Goal: Task Accomplishment & Management: Use online tool/utility

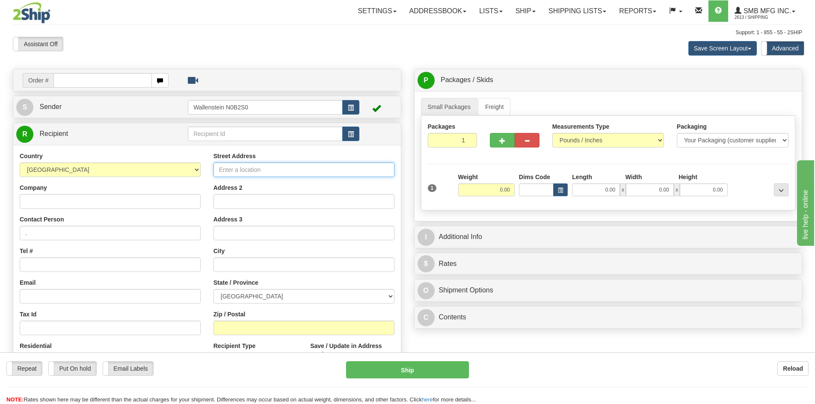
click at [282, 172] on input "Street Address" at bounding box center [303, 170] width 181 height 15
paste input "[STREET_ADDRESS]"
type input "[STREET_ADDRESS]"
click at [243, 263] on input "text" at bounding box center [303, 264] width 181 height 15
paste input "[GEOGRAPHIC_DATA]"
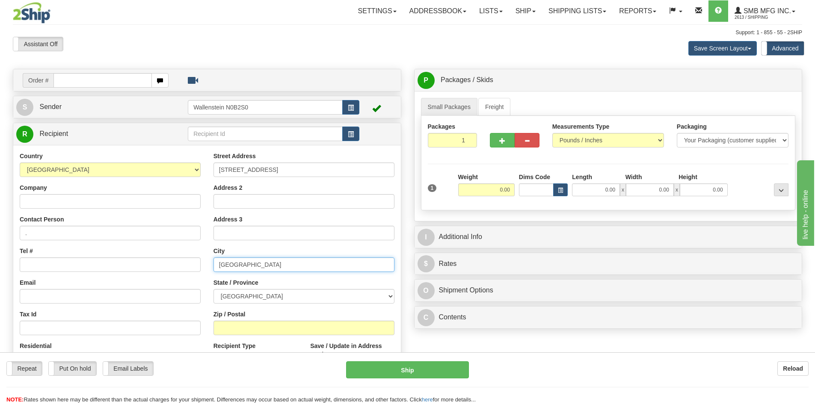
type input "[GEOGRAPHIC_DATA]"
click at [246, 329] on input "Zip / Postal" at bounding box center [303, 328] width 181 height 15
paste input "K0M 2T0"
type input "K0M 2T0"
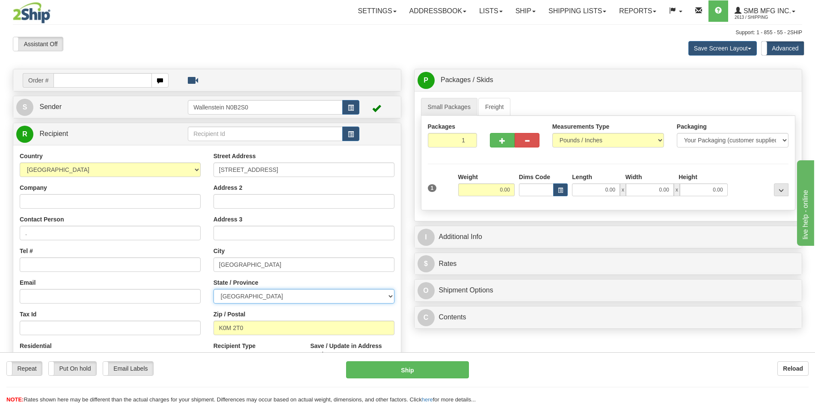
click at [258, 294] on select "[GEOGRAPHIC_DATA] [GEOGRAPHIC_DATA] [GEOGRAPHIC_DATA] [GEOGRAPHIC_DATA] [GEOGRA…" at bounding box center [303, 296] width 181 height 15
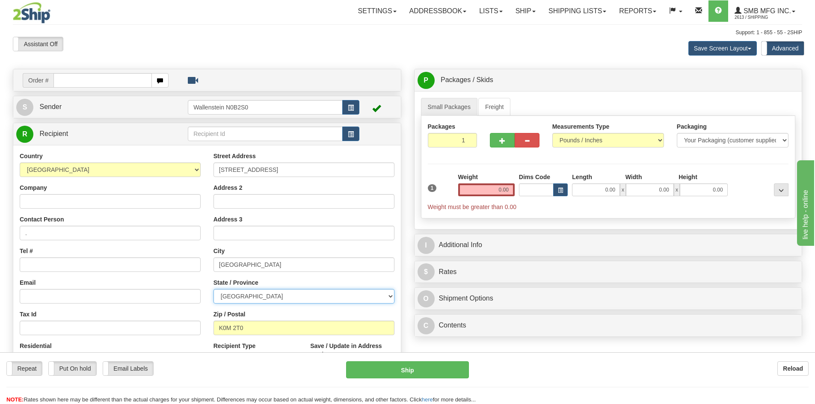
select select "ON"
click at [213, 289] on select "[GEOGRAPHIC_DATA] [GEOGRAPHIC_DATA] [GEOGRAPHIC_DATA] [GEOGRAPHIC_DATA] [GEOGRA…" at bounding box center [303, 296] width 181 height 15
click at [61, 204] on input "Company" at bounding box center [110, 201] width 181 height 15
paste input "[PERSON_NAME]'s Bearings Equipment Sales"
type input "[PERSON_NAME]'s Bearings Equipment Sales"
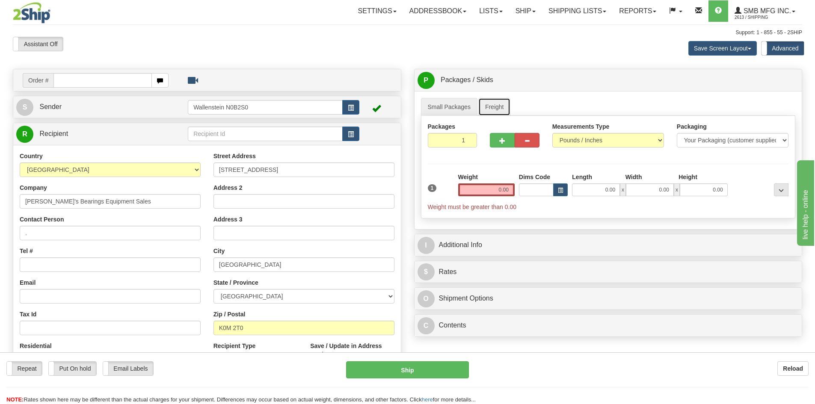
click at [488, 114] on link "Freight" at bounding box center [494, 107] width 33 height 18
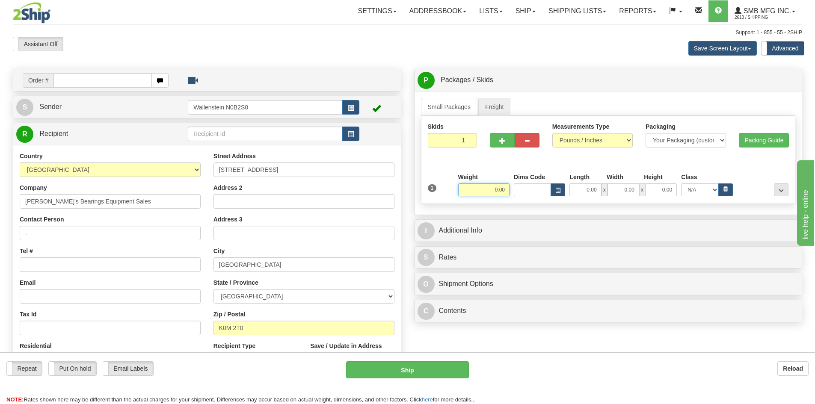
click at [490, 186] on input "0.00" at bounding box center [483, 189] width 51 height 13
type input "175.00"
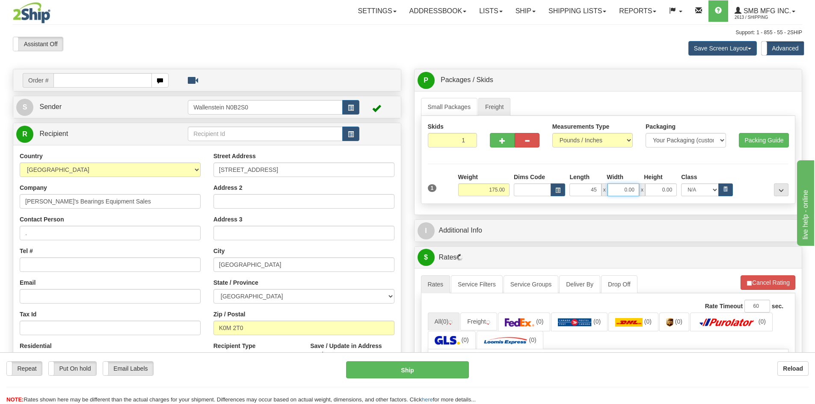
type input "45.00"
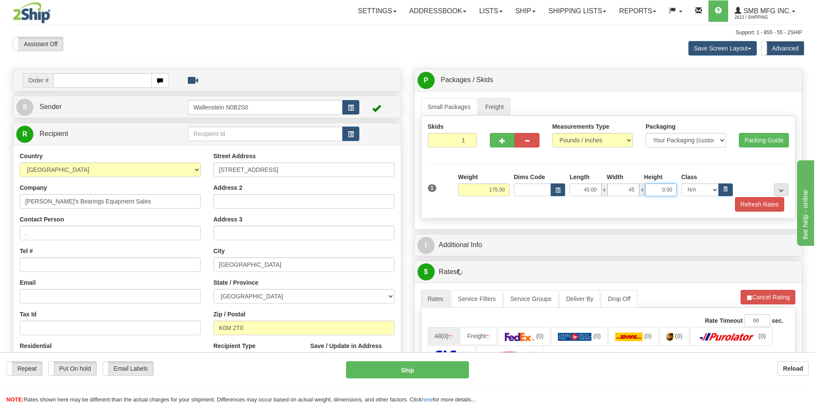
type input "45.00"
type input "60.00"
click at [722, 192] on button "button" at bounding box center [725, 189] width 15 height 13
select select "250.0"
drag, startPoint x: 488, startPoint y: 192, endPoint x: 521, endPoint y: 198, distance: 33.5
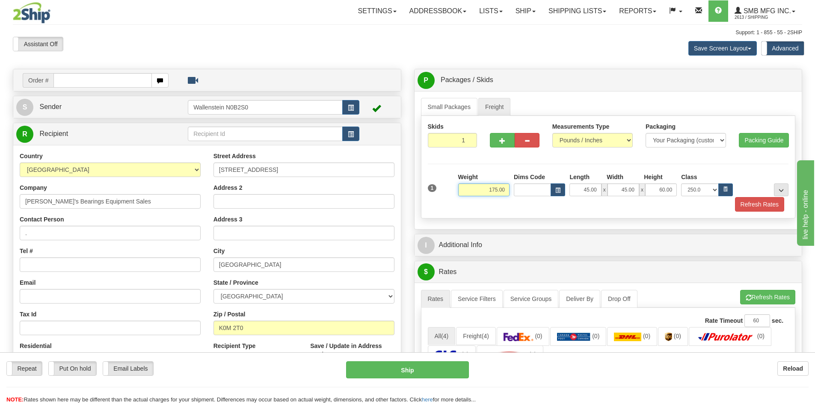
click at [521, 198] on div "1 Weight 175.00 Dims Code x x" at bounding box center [608, 192] width 361 height 39
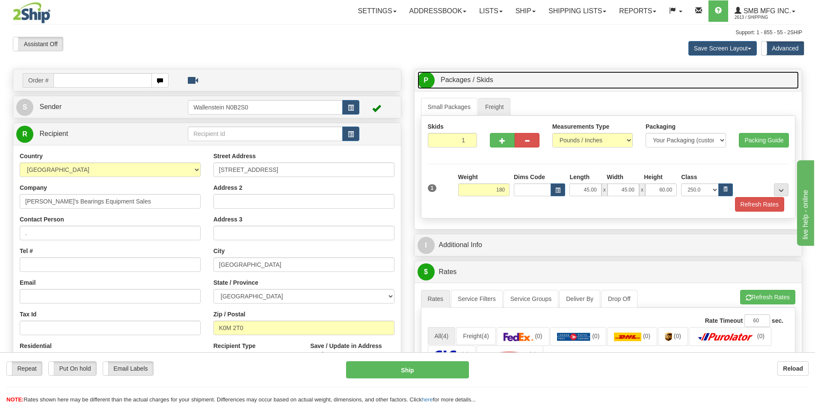
type input "180.00"
click at [641, 80] on link "P Packages / Skids 1 Packages - Weight: 0.00 Lbs 1 Skids - Weight: NaN Lbs" at bounding box center [608, 80] width 382 height 18
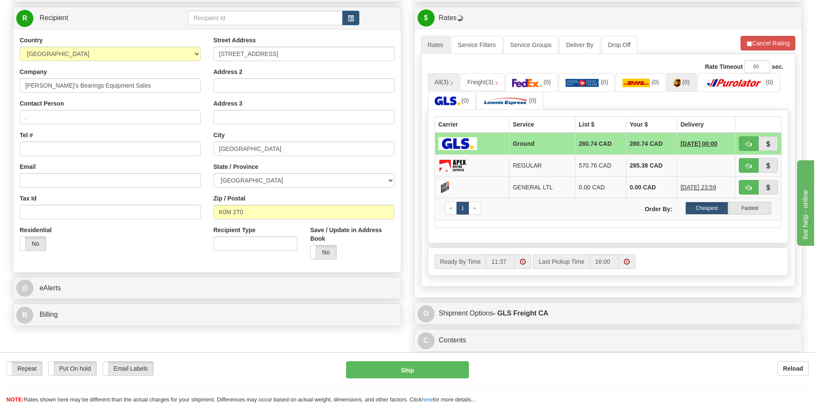
scroll to position [128, 0]
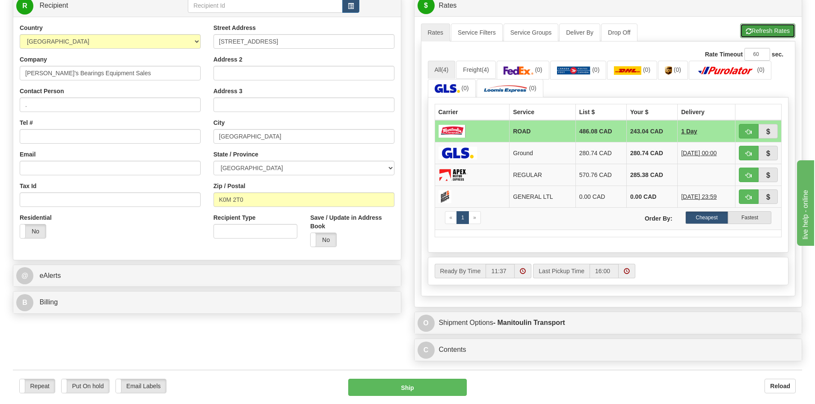
click at [756, 34] on button "Refresh Rates" at bounding box center [767, 31] width 55 height 15
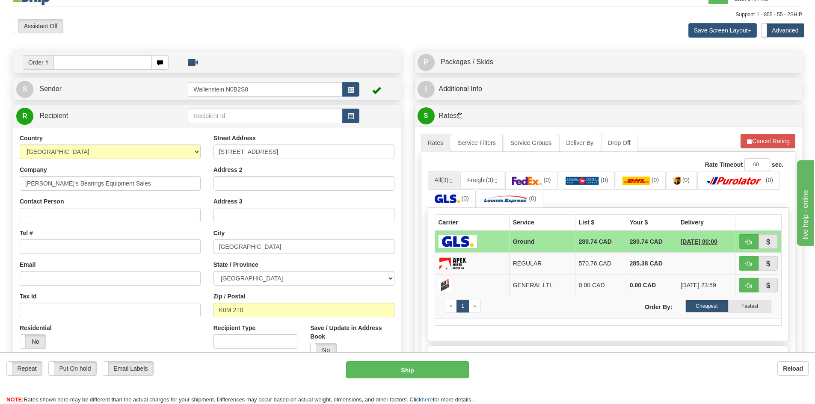
scroll to position [0, 0]
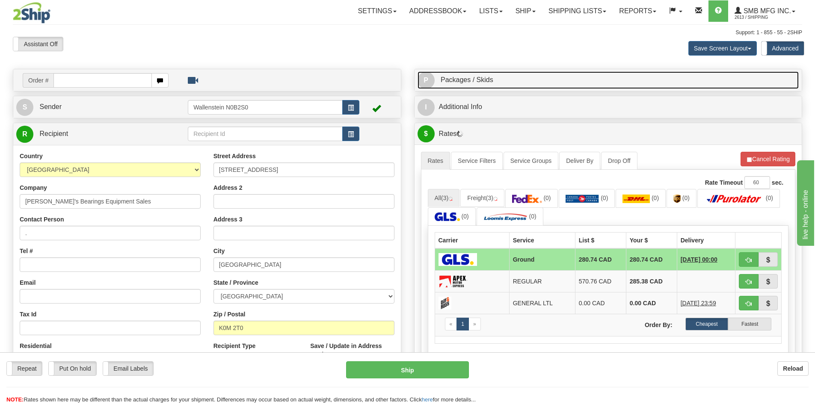
click at [522, 79] on link "P Packages / Skids 1 Packages - Weight: 0.00 Lbs 1 Skids - Weight: NaN Lbs" at bounding box center [608, 80] width 382 height 18
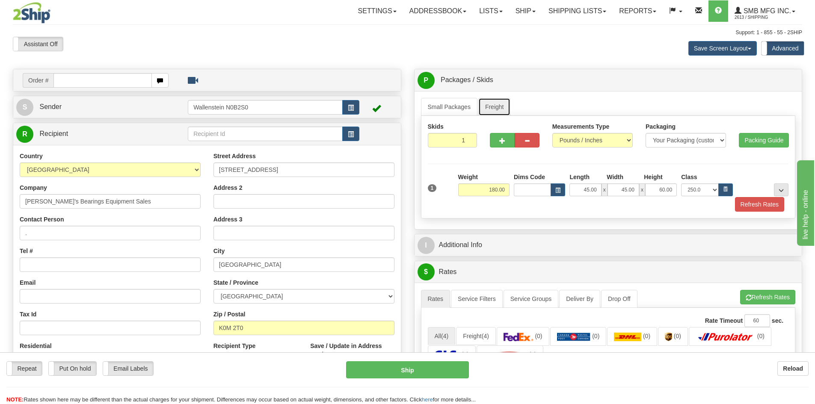
click at [492, 103] on link "Freight" at bounding box center [494, 107] width 33 height 18
click at [723, 186] on icon "button" at bounding box center [725, 188] width 5 height 5
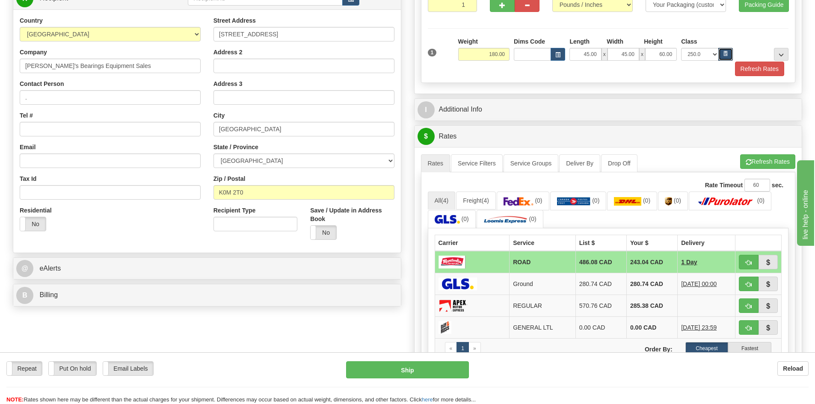
scroll to position [214, 0]
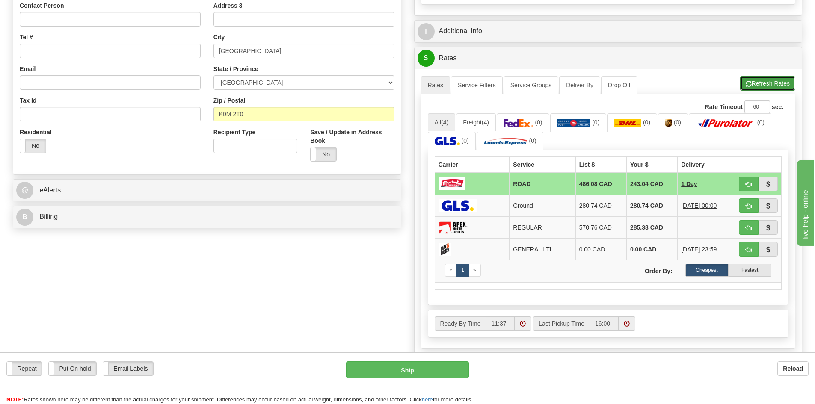
click at [757, 77] on button "Refresh Rates" at bounding box center [767, 83] width 55 height 15
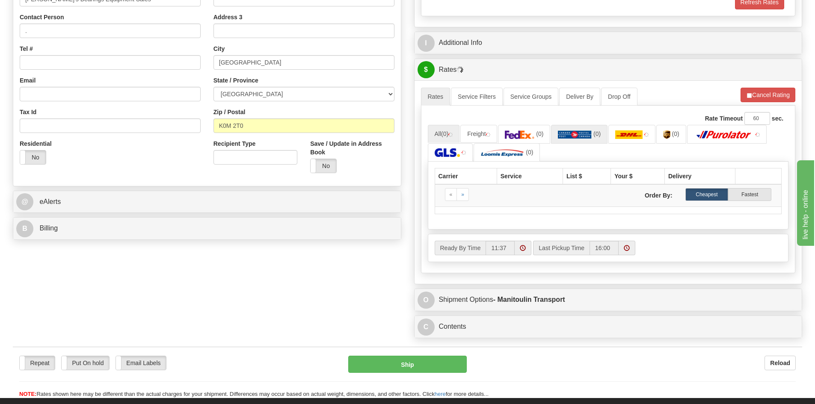
scroll to position [128, 0]
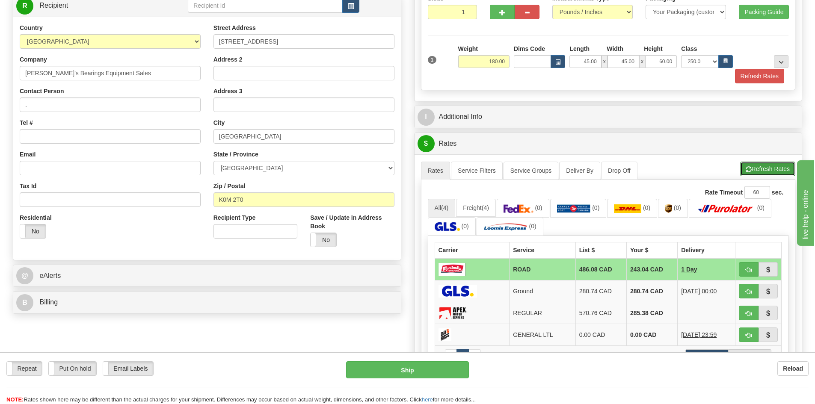
click at [756, 171] on button "Refresh Rates" at bounding box center [767, 169] width 55 height 15
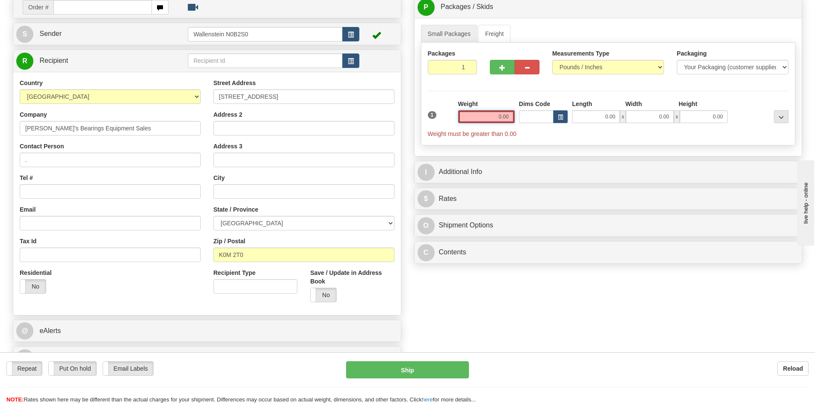
drag, startPoint x: 491, startPoint y: 116, endPoint x: 533, endPoint y: 121, distance: 41.8
click at [533, 121] on div "1 Weight 0.00 Dims Code 0.00" at bounding box center [608, 119] width 365 height 38
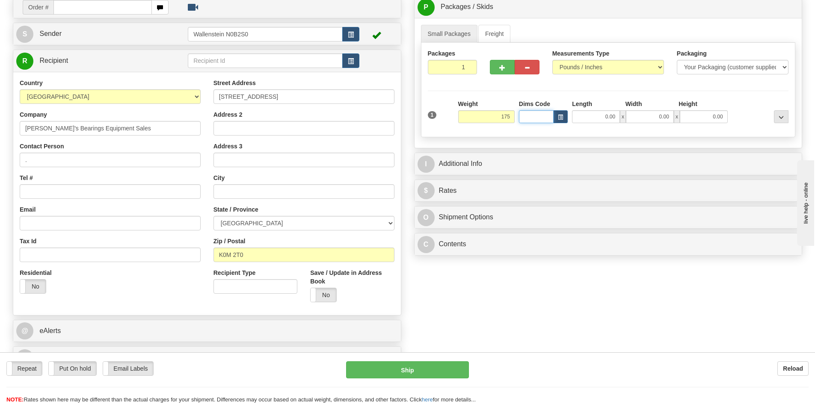
type input "175.00"
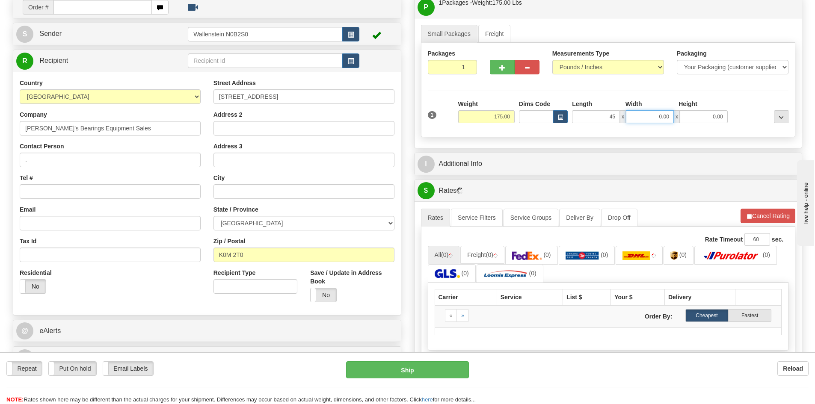
type input "45.00"
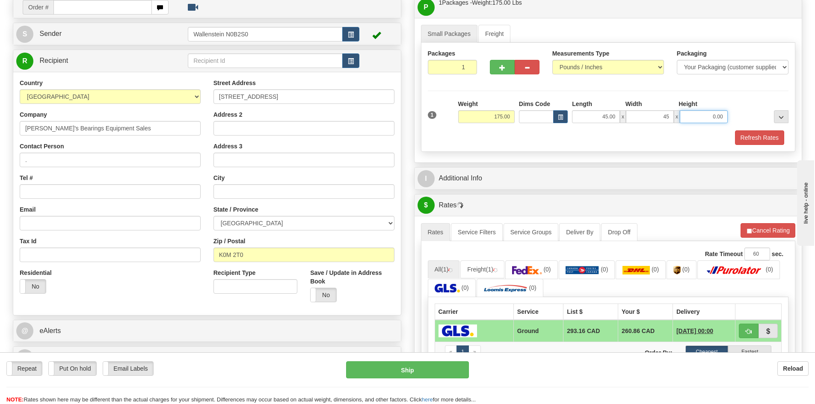
type input "45.00"
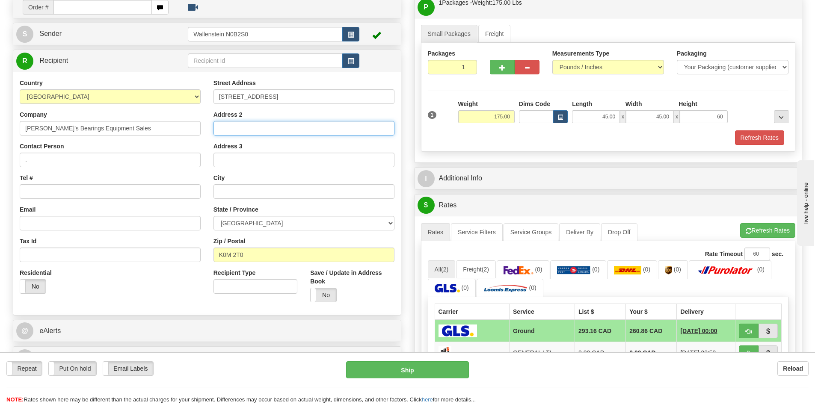
type input "60.00"
click at [223, 131] on input "Address 2" at bounding box center [303, 128] width 181 height 15
click at [283, 131] on input "2590 Uhtoff" at bounding box center [303, 128] width 181 height 15
type input "2590 Uhtoff Line"
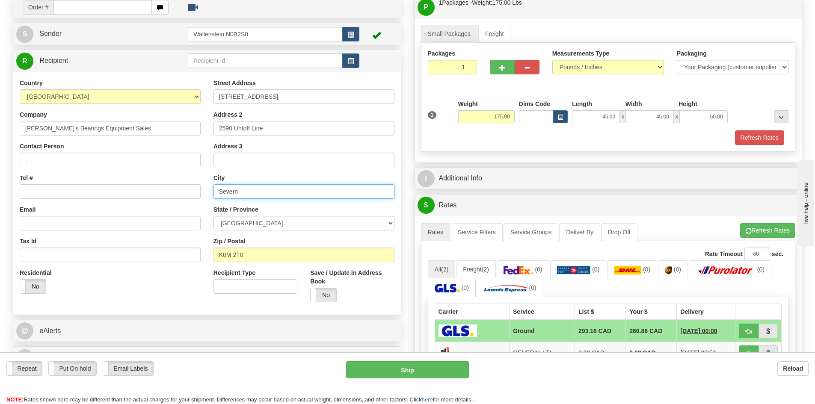
type input "Severn"
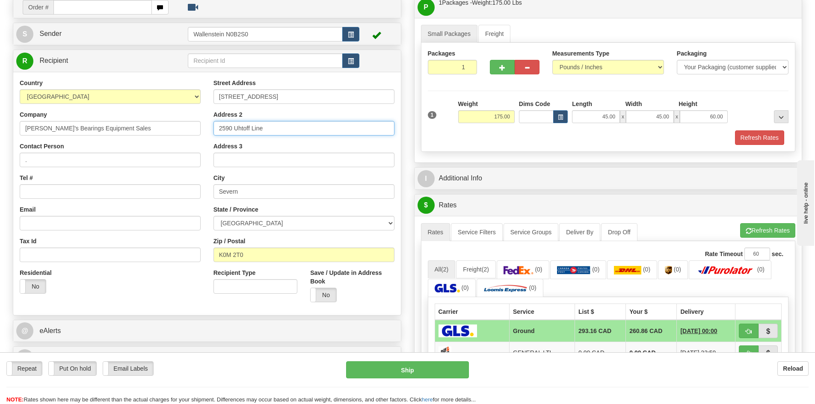
drag, startPoint x: 283, startPoint y: 131, endPoint x: 282, endPoint y: 169, distance: 37.7
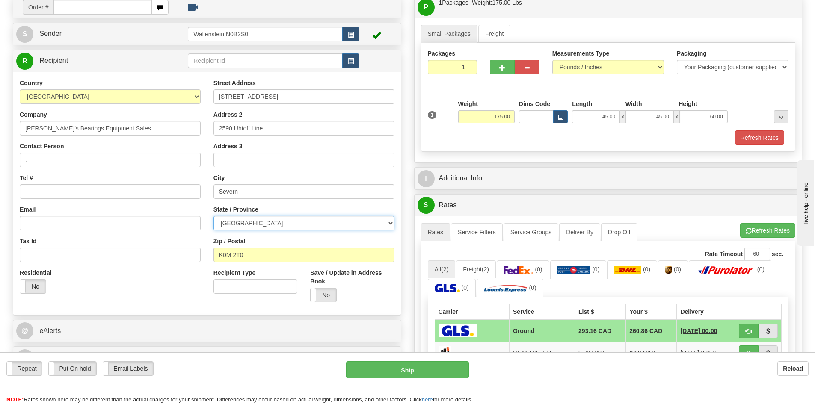
drag, startPoint x: 282, startPoint y: 169, endPoint x: 243, endPoint y: 220, distance: 65.0
click at [243, 220] on select "[GEOGRAPHIC_DATA] [GEOGRAPHIC_DATA] [GEOGRAPHIC_DATA] [GEOGRAPHIC_DATA] [GEOGRA…" at bounding box center [303, 223] width 181 height 15
click at [243, 222] on select "[GEOGRAPHIC_DATA] [GEOGRAPHIC_DATA] [GEOGRAPHIC_DATA] [GEOGRAPHIC_DATA] [GEOGRA…" at bounding box center [303, 223] width 181 height 15
select select "ON"
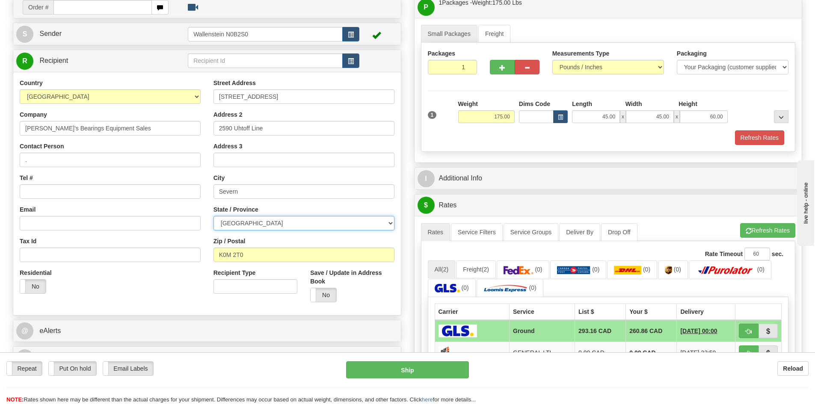
click at [213, 216] on select "[GEOGRAPHIC_DATA] [GEOGRAPHIC_DATA] [GEOGRAPHIC_DATA] [GEOGRAPHIC_DATA] [GEOGRA…" at bounding box center [303, 223] width 181 height 15
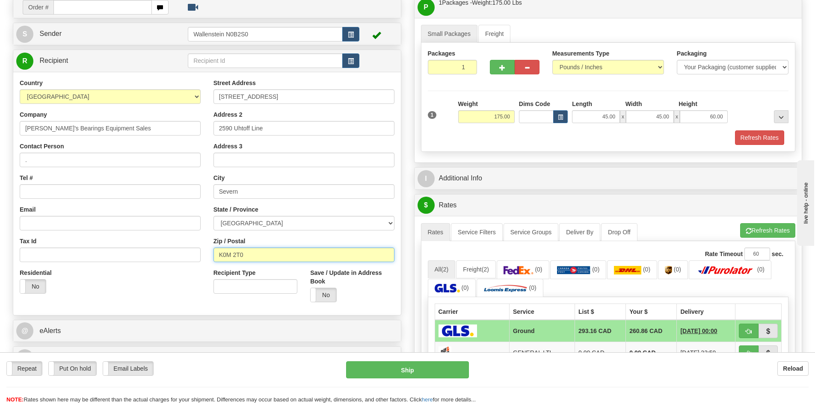
drag, startPoint x: 251, startPoint y: 256, endPoint x: 193, endPoint y: 236, distance: 60.6
click at [193, 236] on div "Country AFGHANISTAN ALAND ISLANDS ALBANIA ALGERIA AMERICAN SAMOA ANDORRA ANGOLA…" at bounding box center [206, 194] width 387 height 230
type input "L3V7E9"
click at [745, 139] on button "Refresh Rates" at bounding box center [759, 137] width 49 height 15
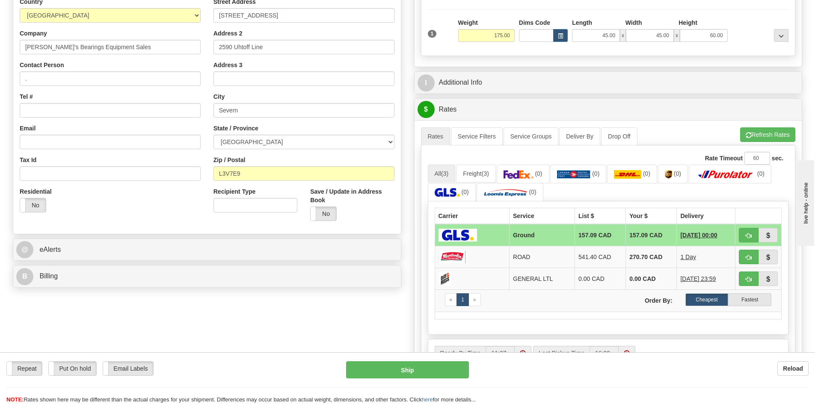
scroll to position [159, 0]
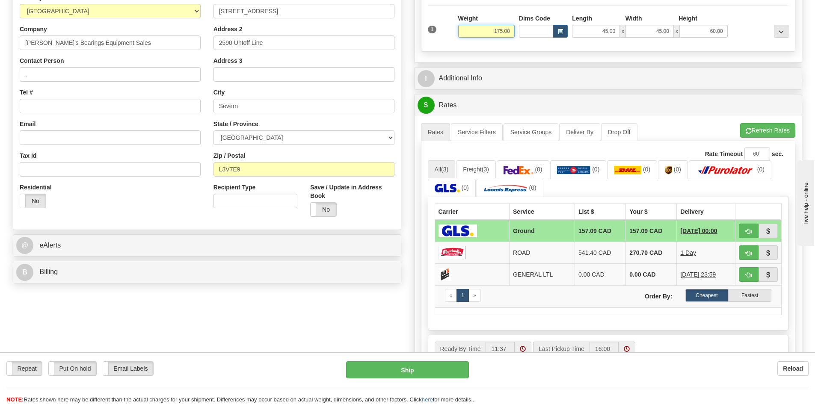
drag, startPoint x: 488, startPoint y: 29, endPoint x: 522, endPoint y: 34, distance: 34.6
click at [522, 34] on div "1 Weight 175.00 Dims Code x" at bounding box center [608, 29] width 365 height 30
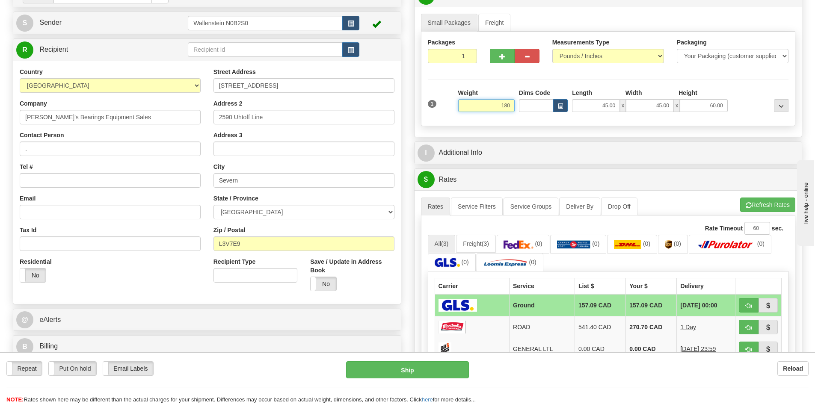
scroll to position [30, 0]
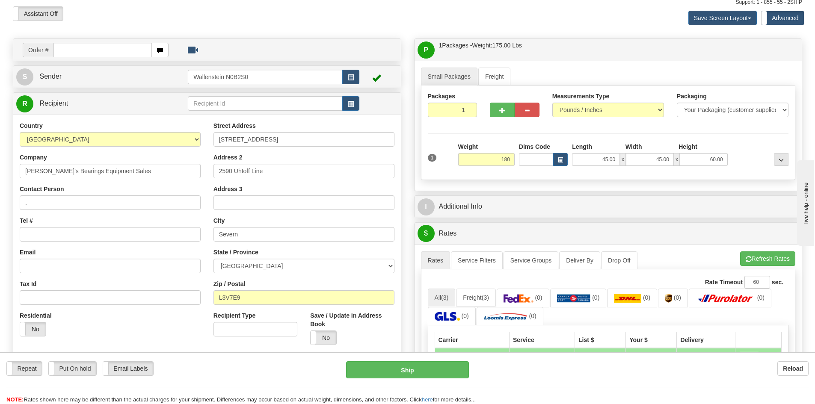
type input "180.00"
click at [749, 148] on div at bounding box center [760, 154] width 61 height 24
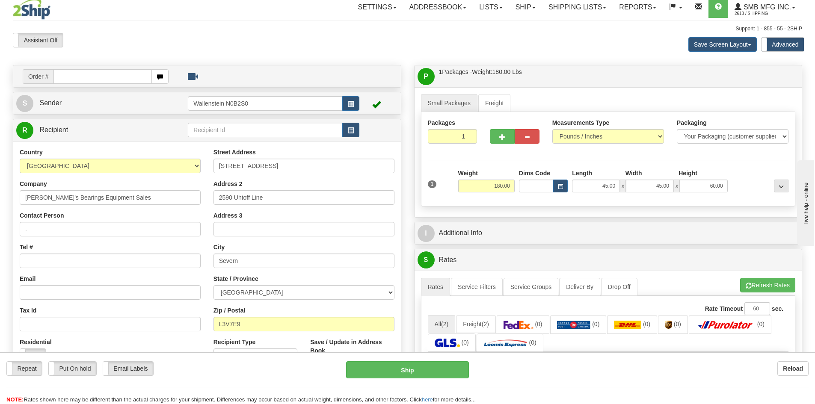
scroll to position [43, 0]
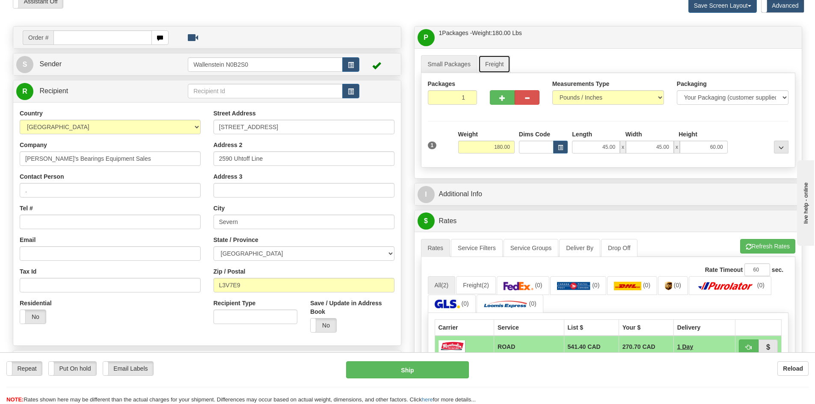
click at [497, 62] on link "Freight" at bounding box center [494, 64] width 33 height 18
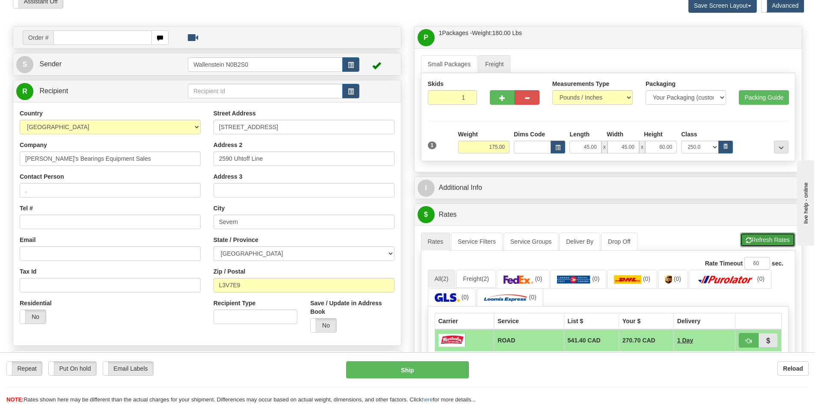
click at [781, 240] on button "Refresh Rates" at bounding box center [767, 240] width 55 height 15
click at [725, 145] on icon "button" at bounding box center [725, 146] width 5 height 5
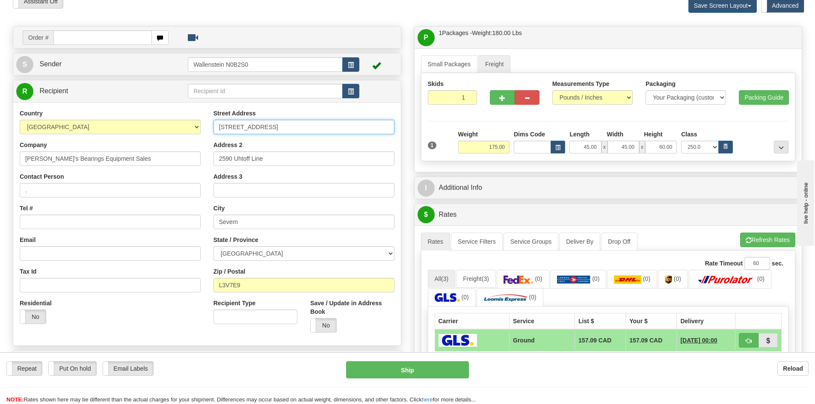
drag, startPoint x: 286, startPoint y: 127, endPoint x: 190, endPoint y: 120, distance: 96.0
click at [190, 120] on div "Country AFGHANISTAN ALAND ISLANDS ALBANIA ALGERIA AMERICAN SAMOA ANDORRA ANGOLA…" at bounding box center [206, 224] width 387 height 230
drag, startPoint x: 273, startPoint y: 163, endPoint x: 189, endPoint y: 155, distance: 85.1
click at [182, 160] on div "Country AFGHANISTAN ALAND ISLANDS ALBANIA ALGERIA AMERICAN SAMOA ANDORRA ANGOLA…" at bounding box center [206, 224] width 387 height 230
drag, startPoint x: 283, startPoint y: 130, endPoint x: 159, endPoint y: 120, distance: 124.8
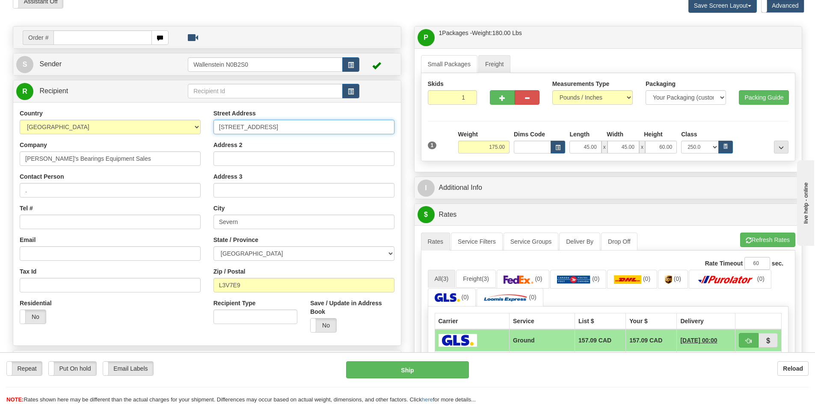
click at [159, 120] on div "Country AFGHANISTAN ALAND ISLANDS ALBANIA ALGERIA AMERICAN SAMOA ANDORRA ANGOLA…" at bounding box center [206, 224] width 387 height 230
click at [269, 161] on input "Address 2" at bounding box center [303, 158] width 181 height 15
drag, startPoint x: 288, startPoint y: 128, endPoint x: 44, endPoint y: 104, distance: 244.6
click at [44, 104] on div "Country AFGHANISTAN ALAND ISLANDS ALBANIA ALGERIA AMERICAN SAMOA ANDORRA ANGOLA…" at bounding box center [206, 223] width 387 height 243
paste input "2590 Uhtoff Line"
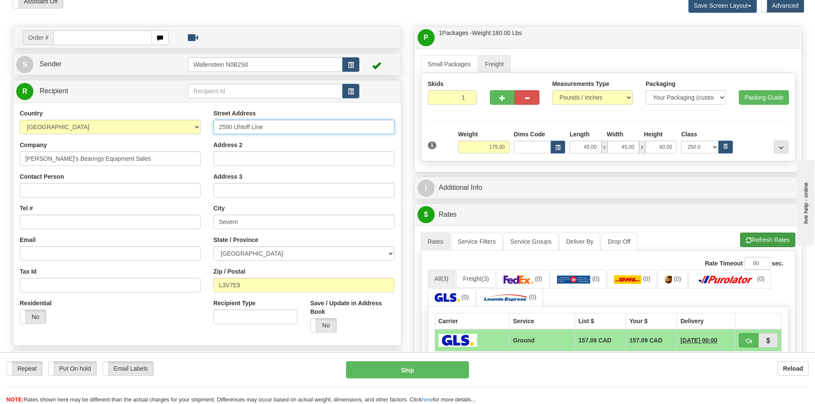
type input "2590 Uhtoff Line"
click at [755, 238] on button "Refresh Rates" at bounding box center [767, 240] width 55 height 15
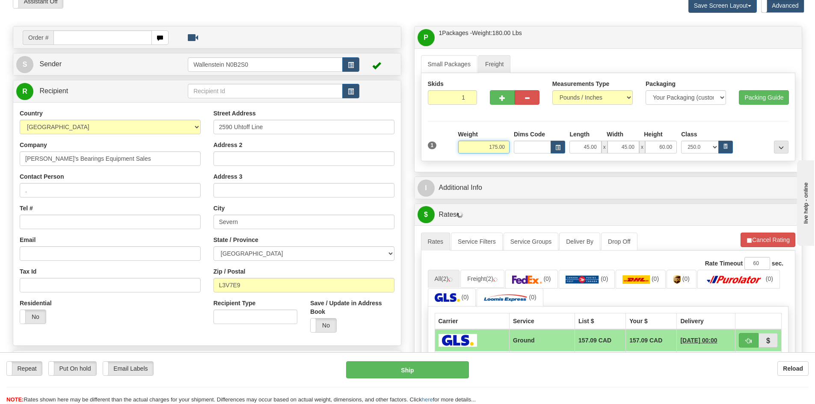
drag, startPoint x: 488, startPoint y: 147, endPoint x: 517, endPoint y: 147, distance: 28.7
click at [517, 147] on div "Weight 175.00 Dims Code Length x x" at bounding box center [623, 142] width 334 height 24
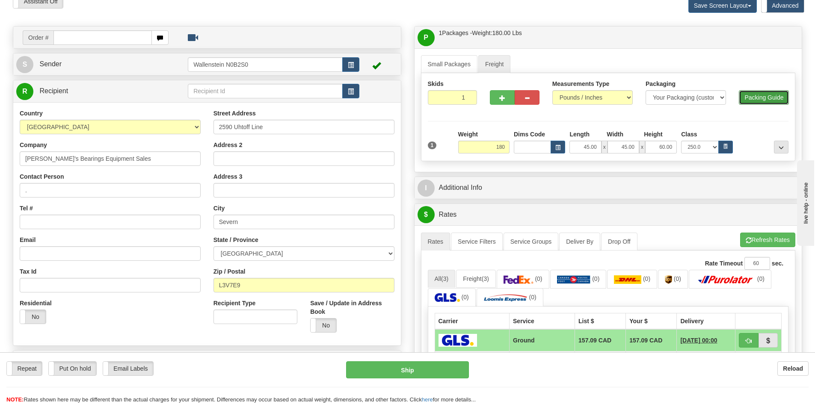
type input "180.00"
click at [766, 99] on button "Packing Guide" at bounding box center [764, 97] width 50 height 15
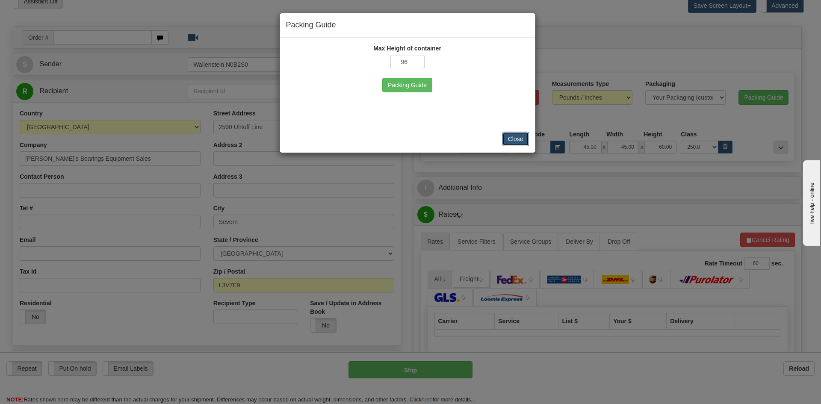
click at [521, 132] on button "Close" at bounding box center [516, 139] width 27 height 15
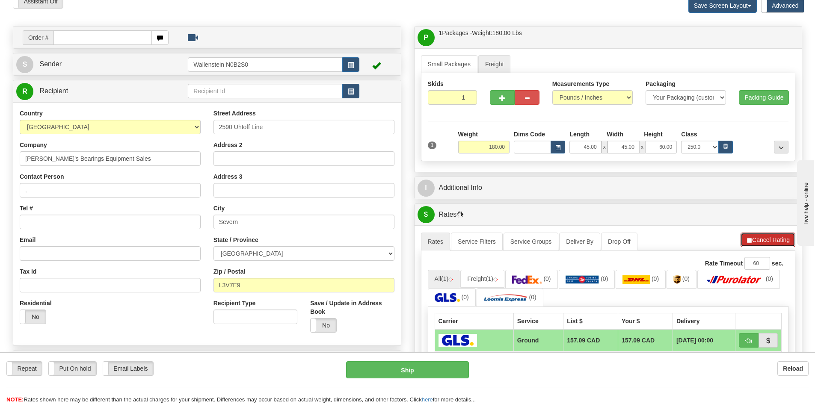
click at [754, 234] on button "Cancel Rating" at bounding box center [767, 240] width 55 height 15
click at [761, 233] on button "Refresh Rates" at bounding box center [767, 240] width 55 height 15
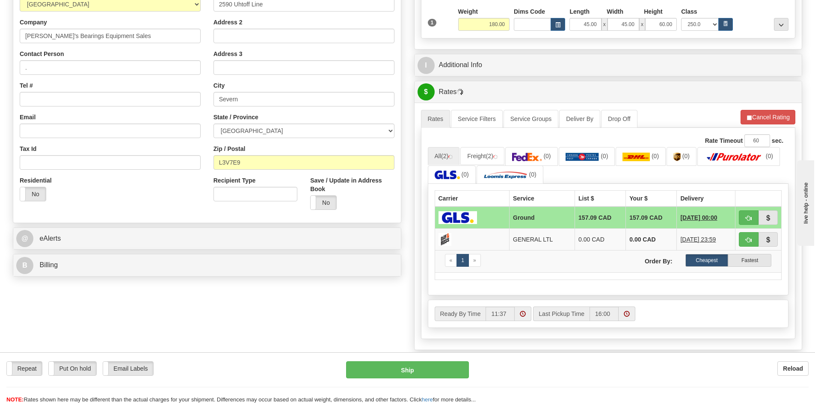
scroll to position [171, 0]
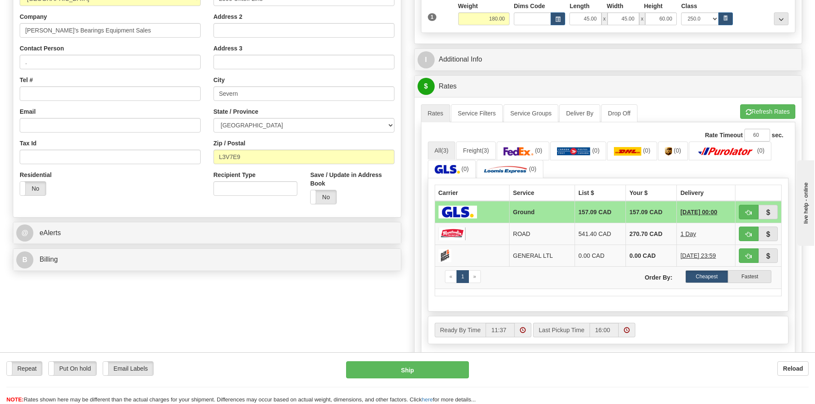
click at [760, 103] on div "A change has been made which could impact your rate estimate. To ensure the est…" at bounding box center [607, 231] width 387 height 269
click at [766, 114] on button "Refresh Rates" at bounding box center [767, 111] width 55 height 15
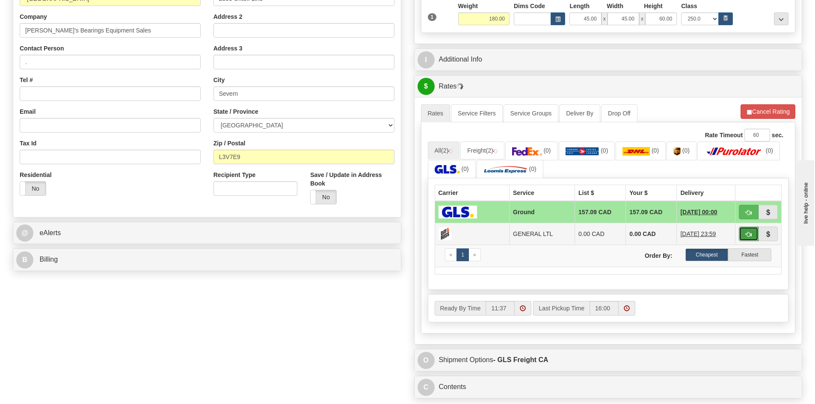
click at [745, 231] on button "button" at bounding box center [749, 234] width 20 height 15
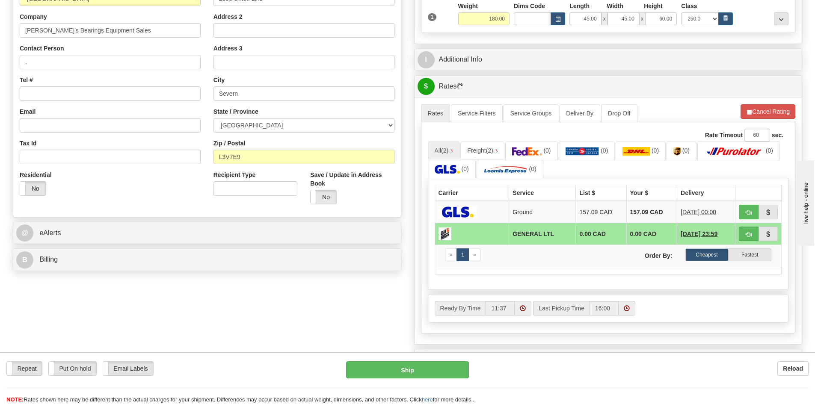
drag, startPoint x: 447, startPoint y: 233, endPoint x: 600, endPoint y: 268, distance: 157.2
click at [600, 268] on td at bounding box center [608, 270] width 347 height 7
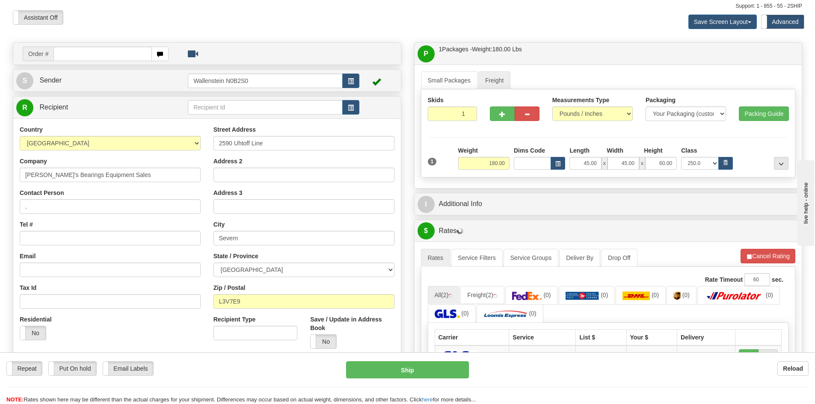
scroll to position [0, 0]
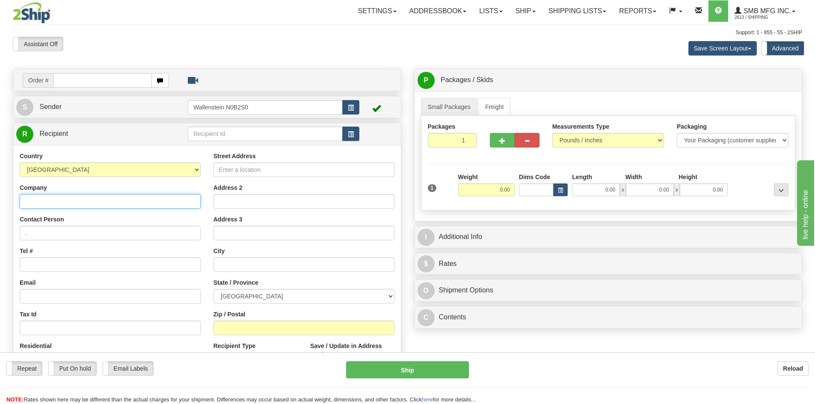
click at [132, 204] on input "Company" at bounding box center [110, 201] width 181 height 15
paste input "[PERSON_NAME]'s Bearings Equipment Sales"
type input "[PERSON_NAME]'s Bearings Equipment Sales"
click at [246, 174] on input "Street Address" at bounding box center [303, 170] width 181 height 15
paste input "2590 Uhtoff Line"
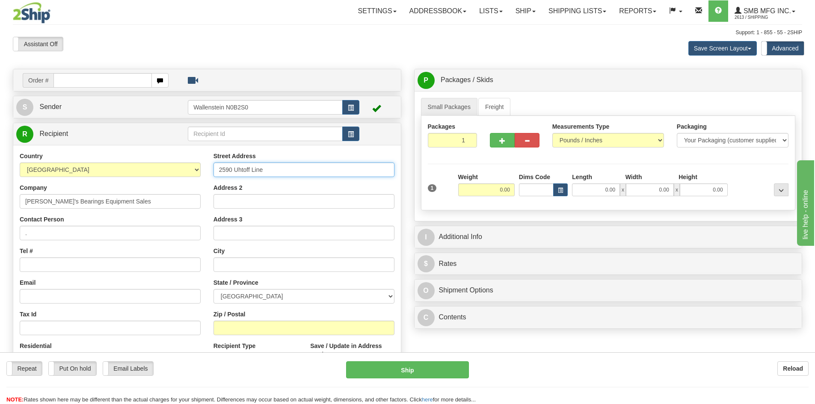
type input "2590 Uhtoff Line"
click at [256, 328] on input "Zip / Postal" at bounding box center [303, 328] width 181 height 15
type input "l3v7e9"
click at [492, 109] on link "Freight" at bounding box center [494, 107] width 33 height 18
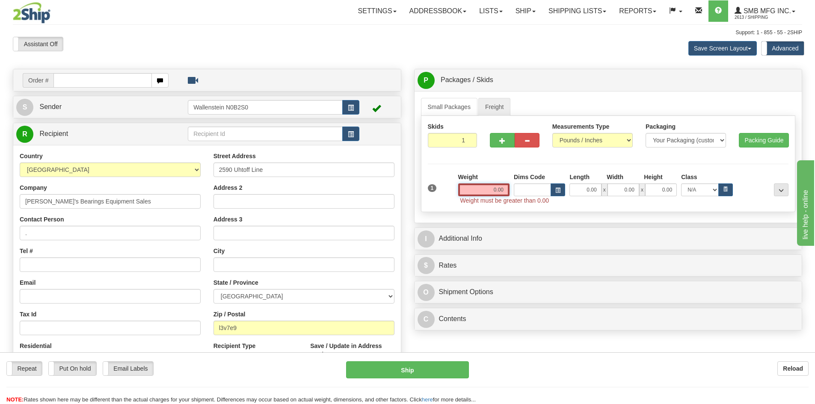
click at [489, 189] on input "0.00" at bounding box center [483, 189] width 51 height 13
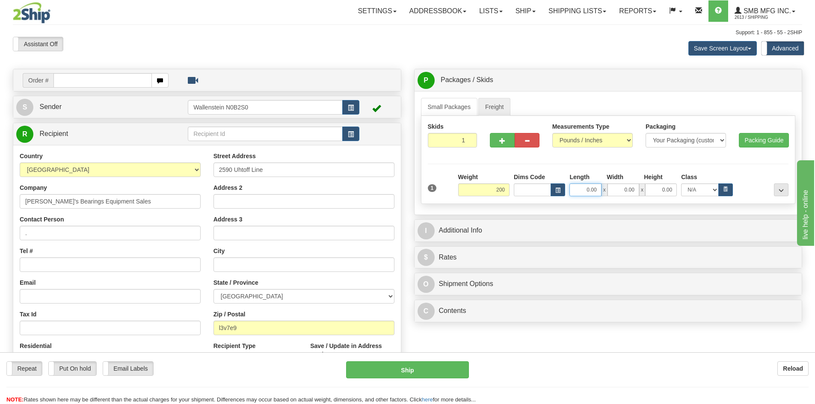
type input "200.00"
click at [579, 190] on input "0.00" at bounding box center [585, 189] width 32 height 13
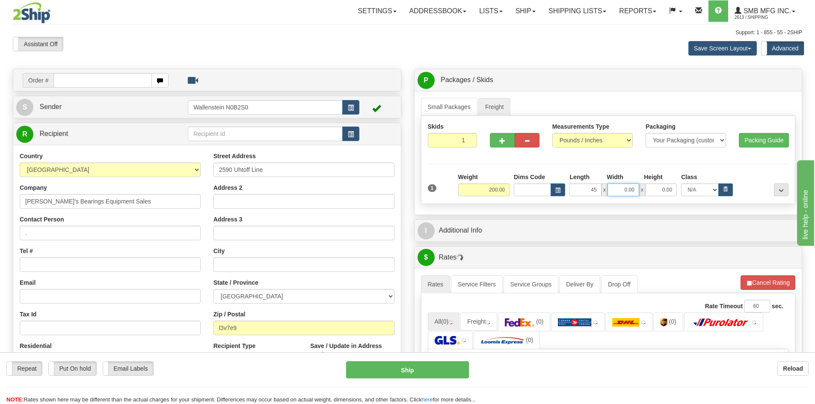
type input "45.00"
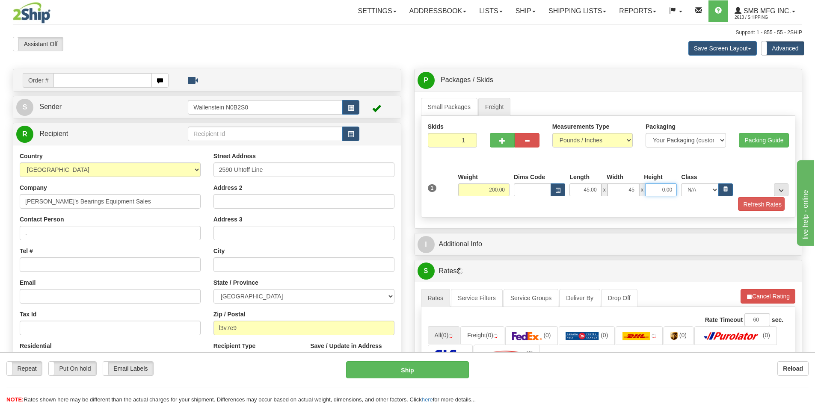
type input "45.00"
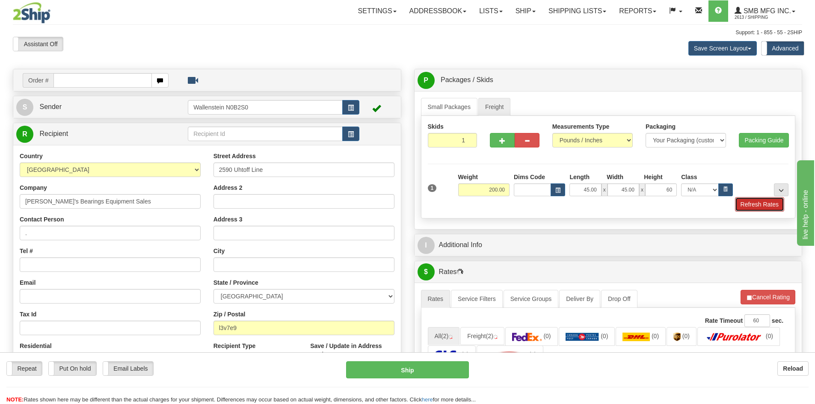
type input "60.00"
click at [750, 209] on button "Refresh Rates" at bounding box center [759, 204] width 49 height 15
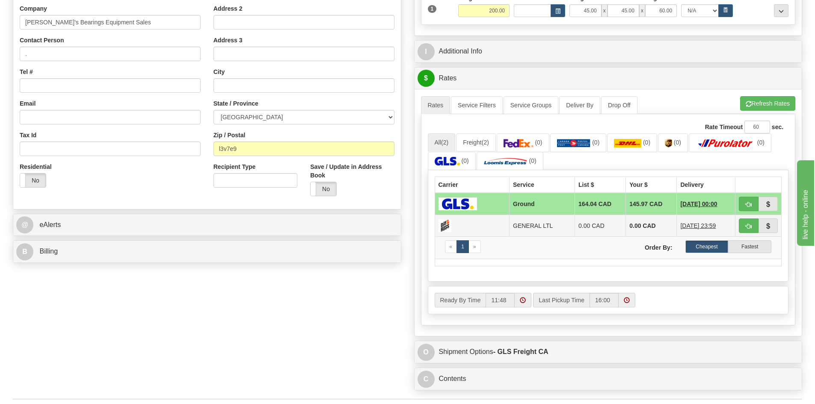
scroll to position [299, 0]
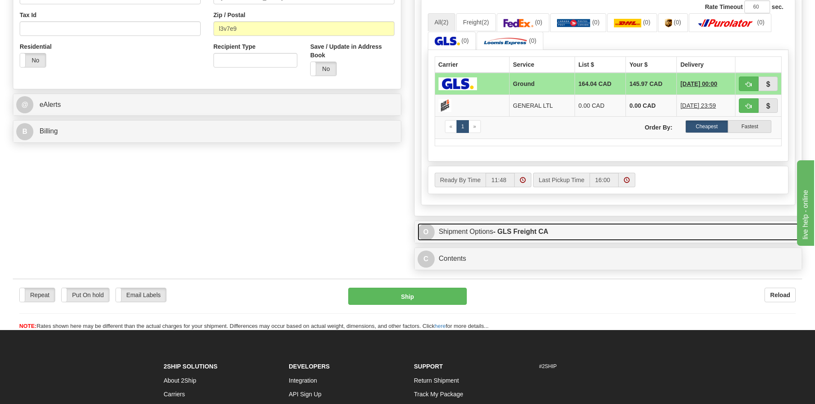
click at [565, 233] on link "O Shipment Options - GLS Freight CA" at bounding box center [608, 232] width 382 height 18
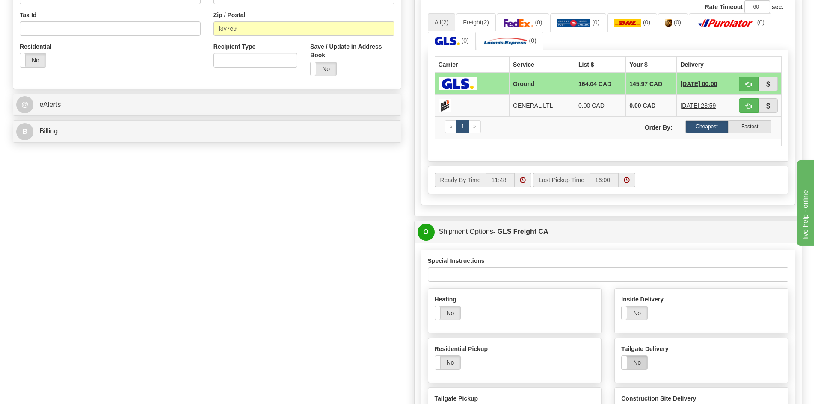
drag, startPoint x: 637, startPoint y: 364, endPoint x: 674, endPoint y: 276, distance: 95.6
click at [637, 364] on label "No" at bounding box center [634, 363] width 26 height 14
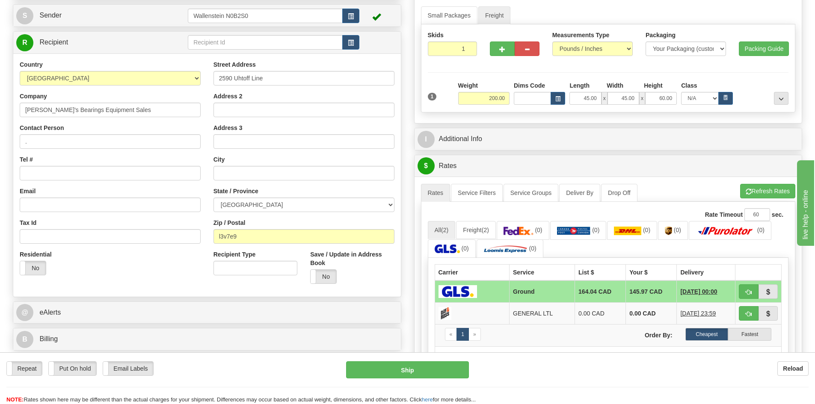
scroll to position [86, 0]
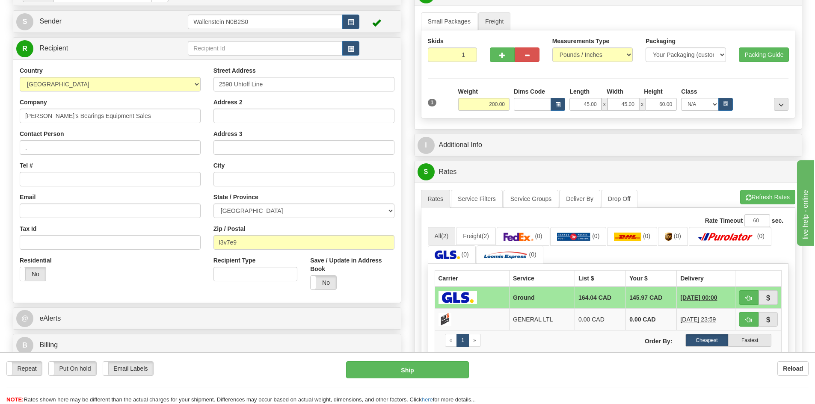
click at [757, 189] on div "A change has been made which could impact your rate estimate. To ensure the est…" at bounding box center [608, 189] width 375 height 0
click at [745, 194] on button "Refresh Rates" at bounding box center [767, 197] width 55 height 15
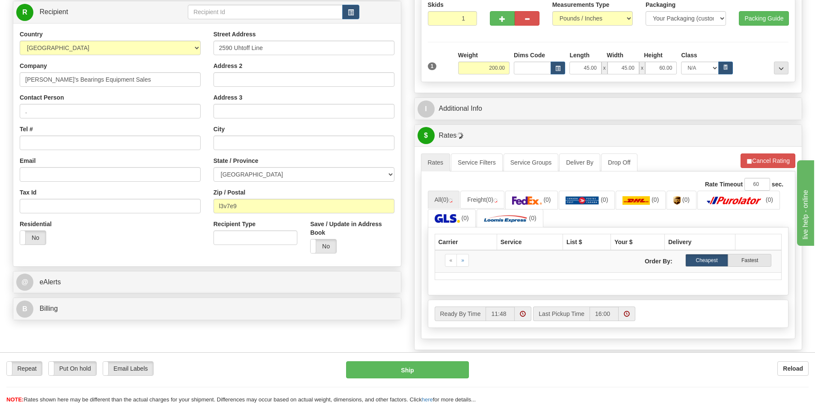
scroll to position [171, 0]
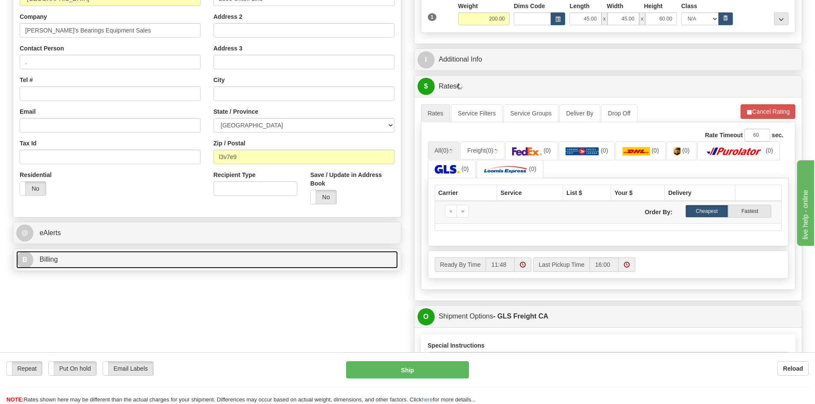
click at [78, 265] on link "B Billing" at bounding box center [207, 260] width 382 height 18
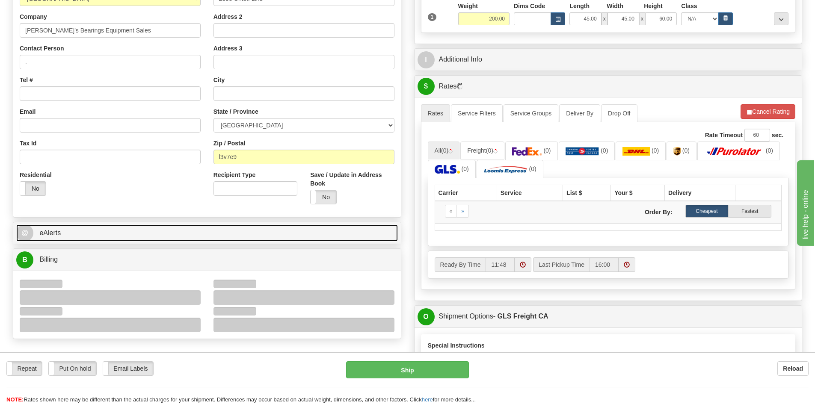
click at [100, 229] on link "@ eAlerts" at bounding box center [207, 234] width 382 height 18
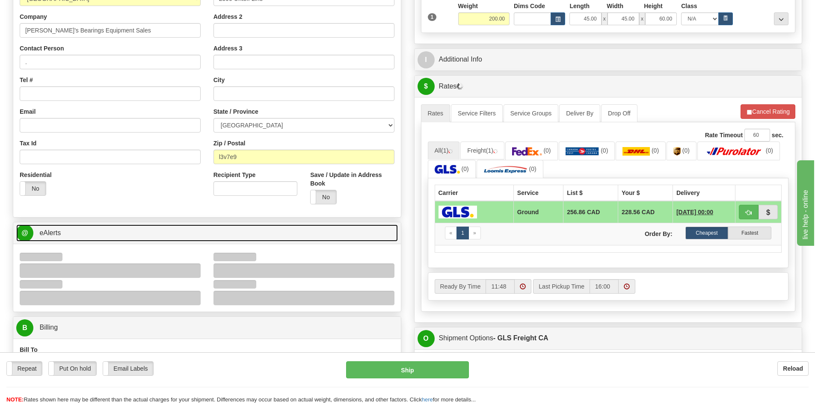
drag, startPoint x: 105, startPoint y: 232, endPoint x: 105, endPoint y: 239, distance: 7.3
click at [105, 231] on link "@ eAlerts" at bounding box center [207, 234] width 382 height 18
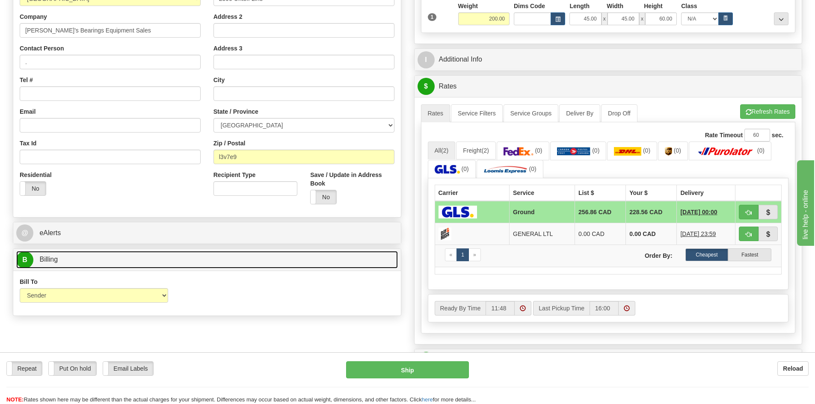
click at [148, 259] on link "B Billing" at bounding box center [207, 260] width 382 height 18
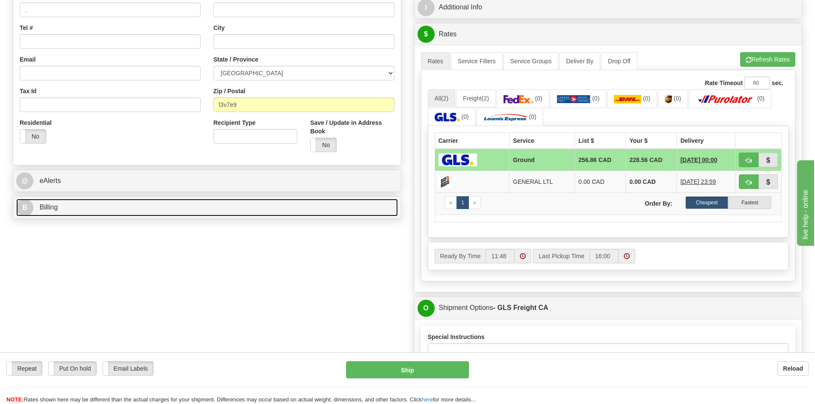
scroll to position [214, 0]
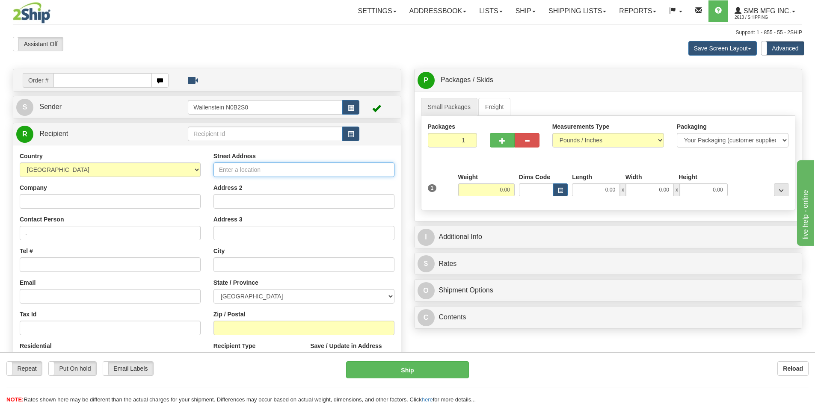
click at [259, 172] on input "Street Address" at bounding box center [303, 170] width 181 height 15
paste input "[STREET_ADDRESS]"
type input "[STREET_ADDRESS]"
click at [60, 205] on input "Company" at bounding box center [110, 201] width 181 height 15
paste input "[PERSON_NAME]'s Bearings Equipment Sales"
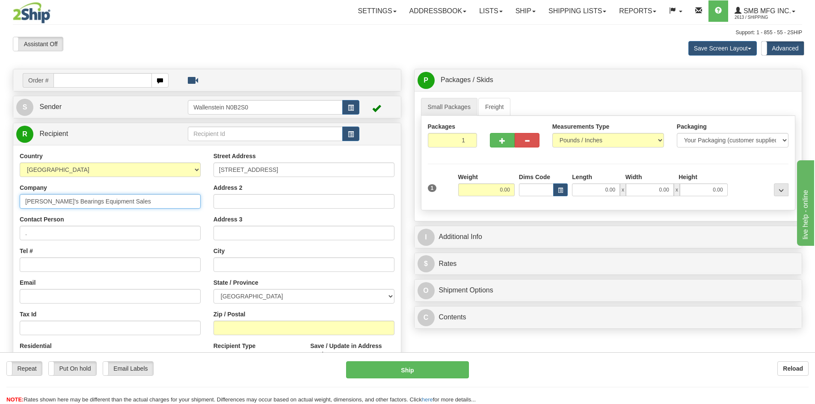
type input "[PERSON_NAME]'s Bearings Equipment Sales"
click at [238, 266] on input "text" at bounding box center [303, 264] width 181 height 15
paste input "[GEOGRAPHIC_DATA]"
type input "[GEOGRAPHIC_DATA]"
click at [248, 328] on input "Zip / Postal" at bounding box center [303, 328] width 181 height 15
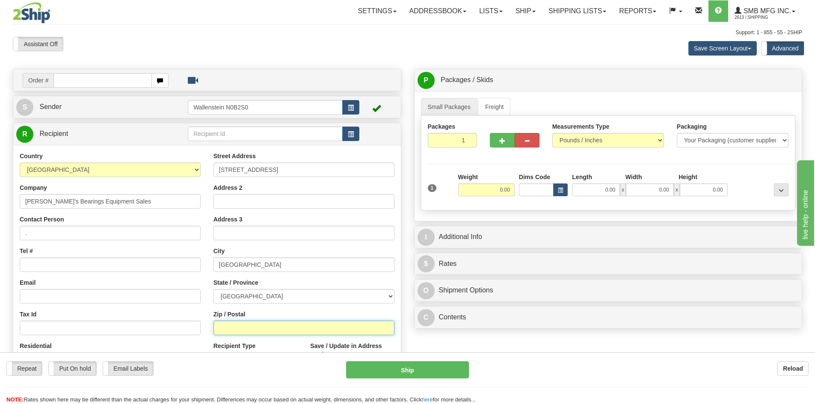
paste input "K0M 2T0"
type input "K0M 2T0"
click at [252, 270] on input "[GEOGRAPHIC_DATA]" at bounding box center [303, 264] width 181 height 15
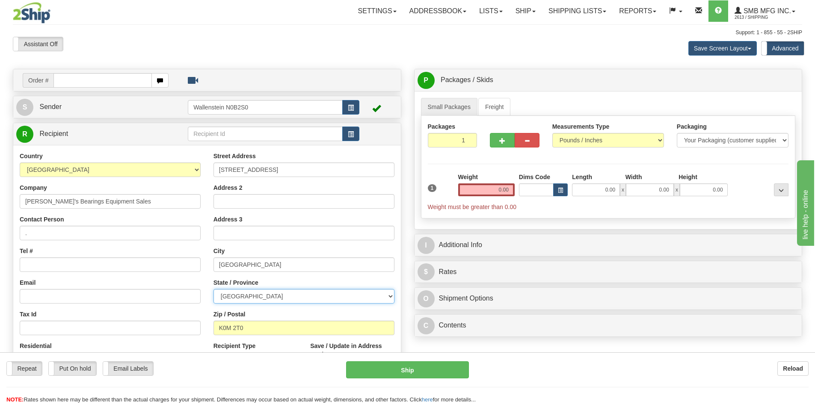
click at [260, 299] on select "[GEOGRAPHIC_DATA] [GEOGRAPHIC_DATA] [GEOGRAPHIC_DATA] [GEOGRAPHIC_DATA] [GEOGRA…" at bounding box center [303, 296] width 181 height 15
select select "ON"
click at [213, 289] on select "[GEOGRAPHIC_DATA] [GEOGRAPHIC_DATA] [GEOGRAPHIC_DATA] [GEOGRAPHIC_DATA] [GEOGRA…" at bounding box center [303, 296] width 181 height 15
click at [494, 103] on link "Freight" at bounding box center [494, 107] width 33 height 18
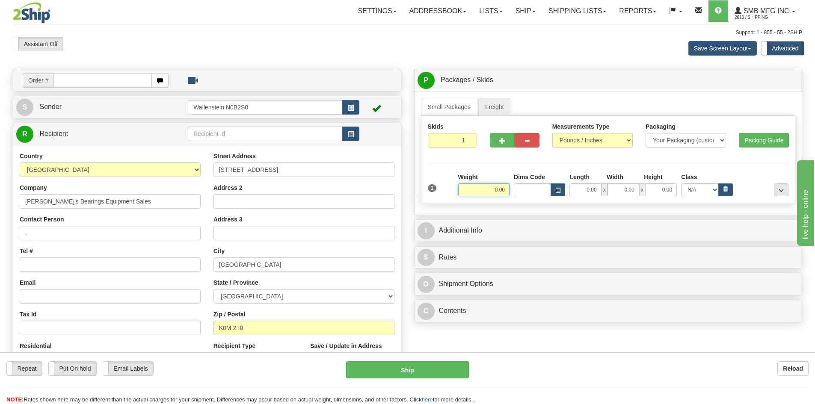
click at [495, 189] on input "0.00" at bounding box center [483, 189] width 51 height 13
type input "200.00"
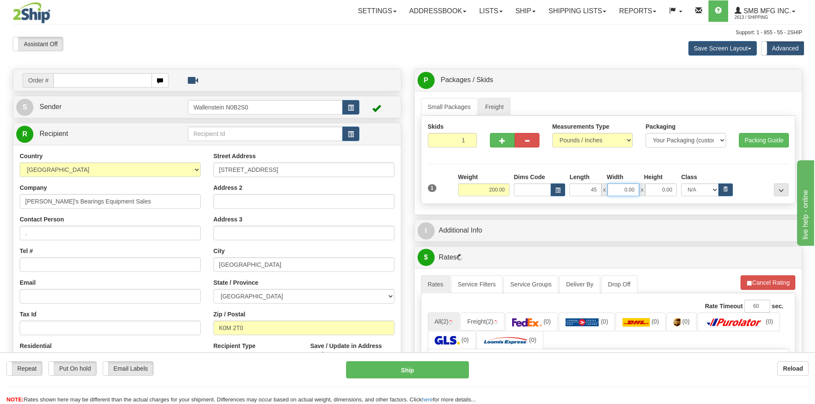
type input "45.00"
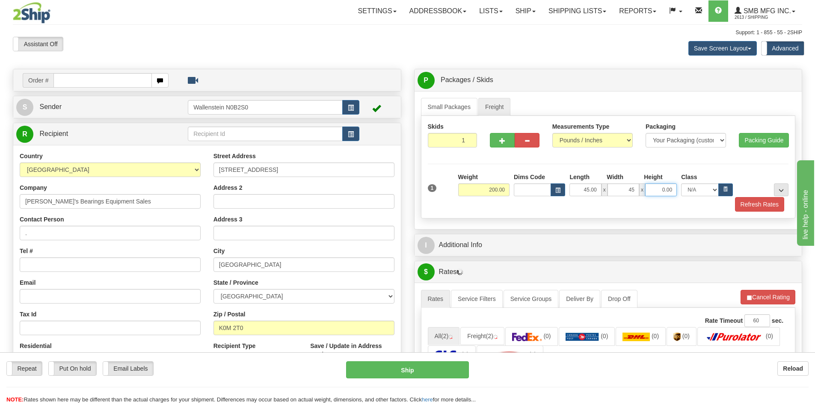
type input "45.00"
type input "60.00"
click at [750, 207] on button "Refresh Rates" at bounding box center [759, 204] width 49 height 15
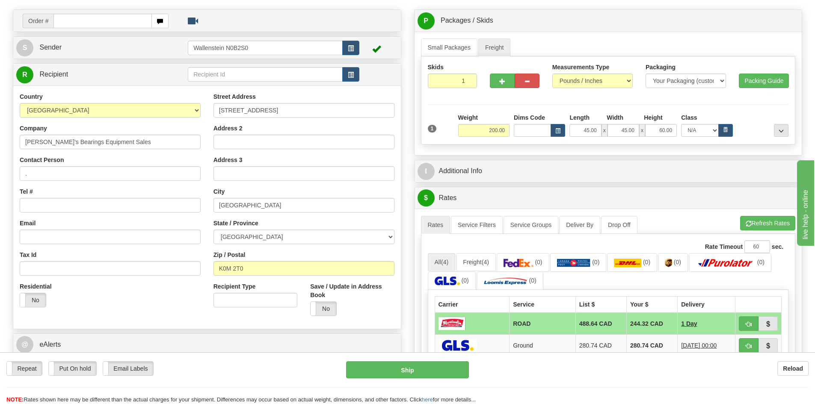
scroll to position [43, 0]
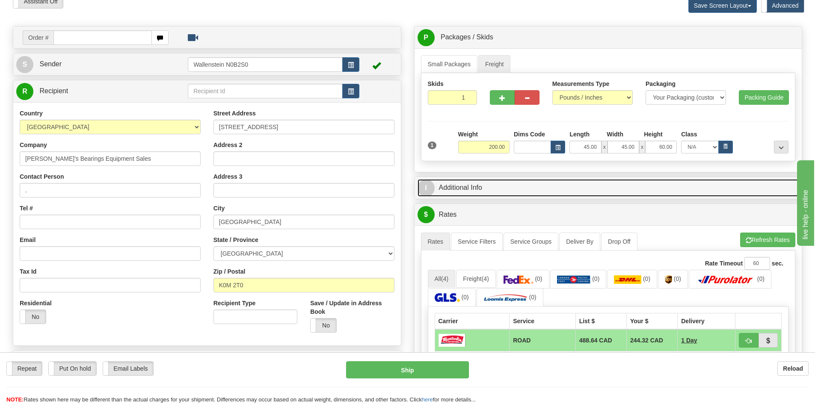
click at [525, 187] on link "I Additional Info" at bounding box center [608, 188] width 382 height 18
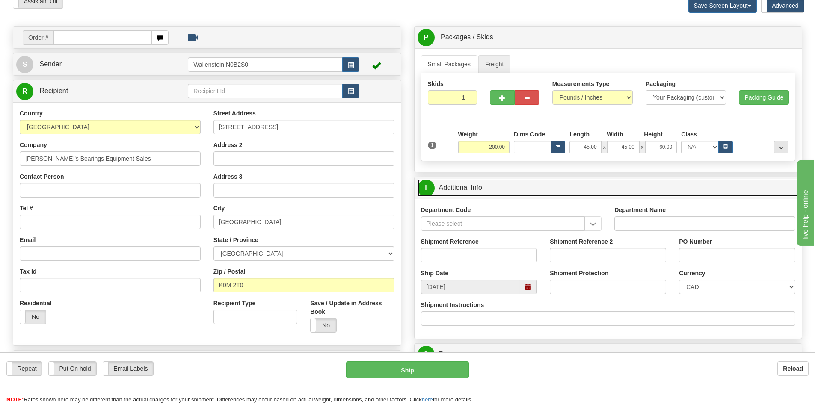
click at [526, 186] on link "I Additional Info" at bounding box center [608, 188] width 382 height 18
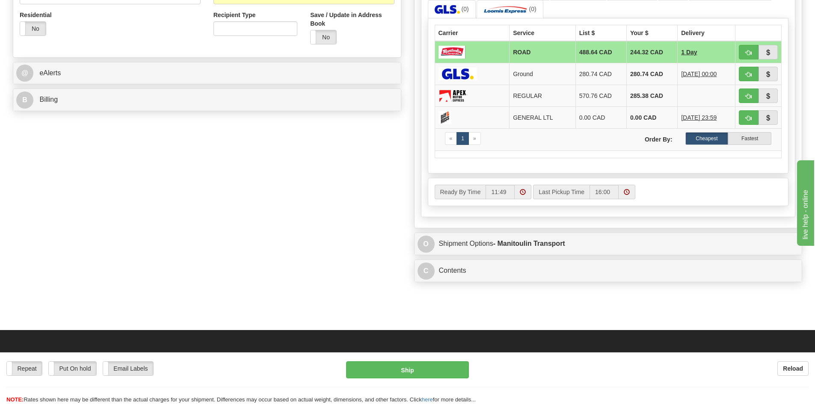
scroll to position [385, 0]
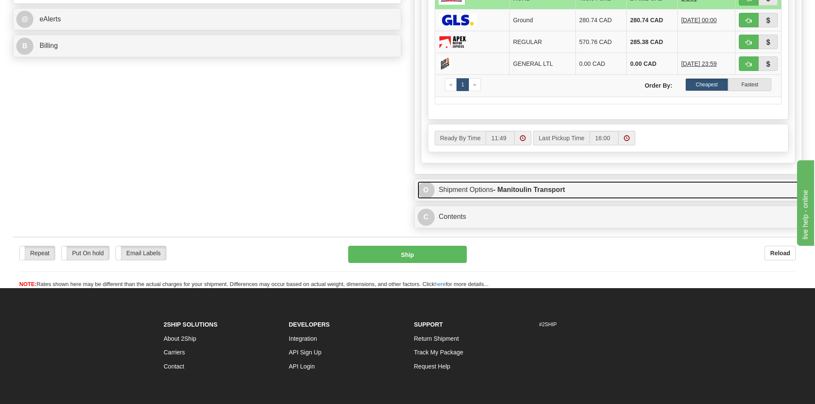
click at [508, 188] on strong "- Manitoulin Transport" at bounding box center [529, 189] width 72 height 7
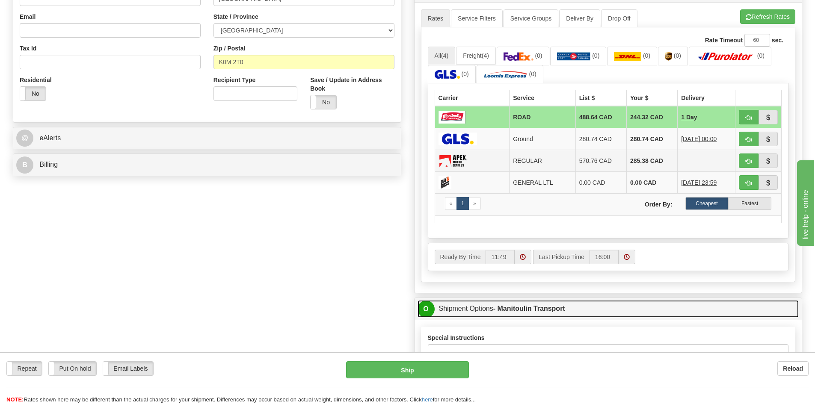
scroll to position [257, 0]
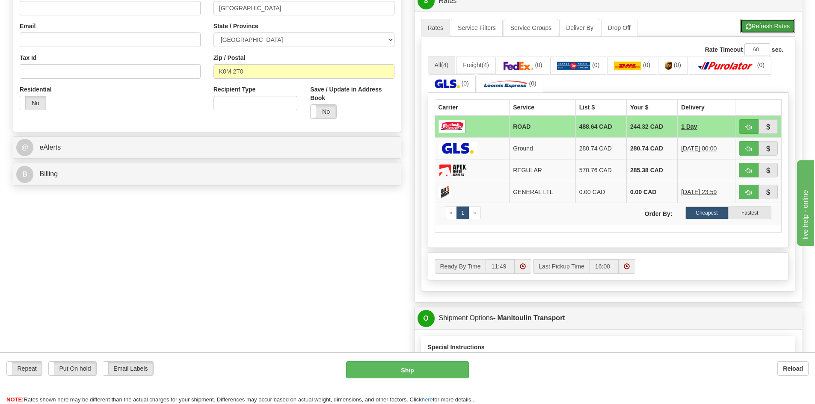
click at [759, 24] on button "Refresh Rates" at bounding box center [767, 26] width 55 height 15
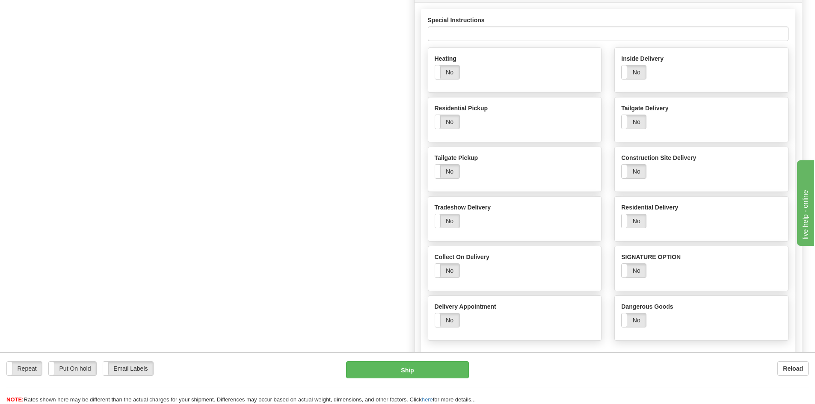
scroll to position [557, 0]
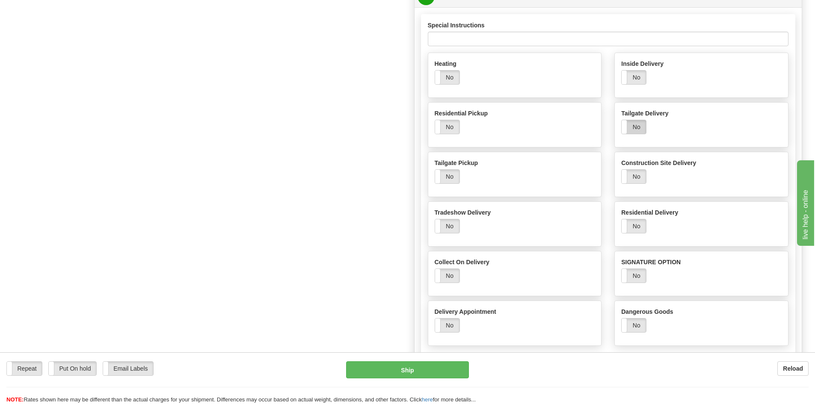
click at [637, 130] on label "No" at bounding box center [633, 127] width 24 height 14
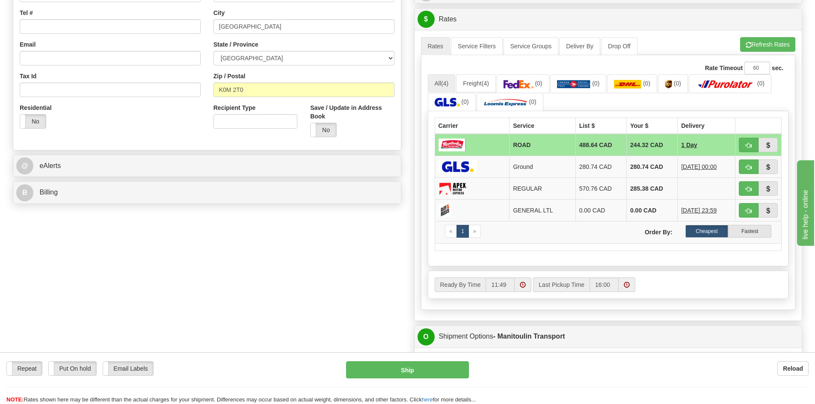
scroll to position [257, 0]
